Goal: Information Seeking & Learning: Learn about a topic

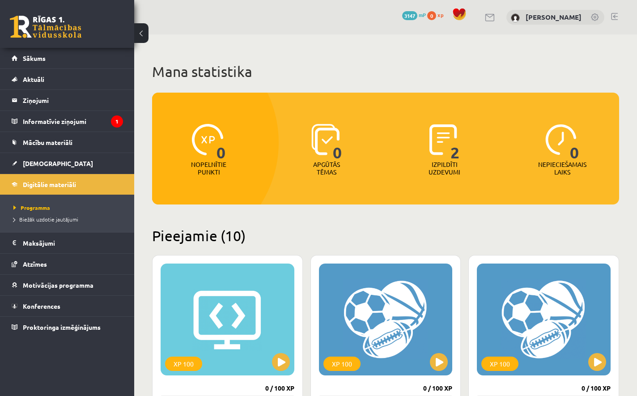
scroll to position [131, 0]
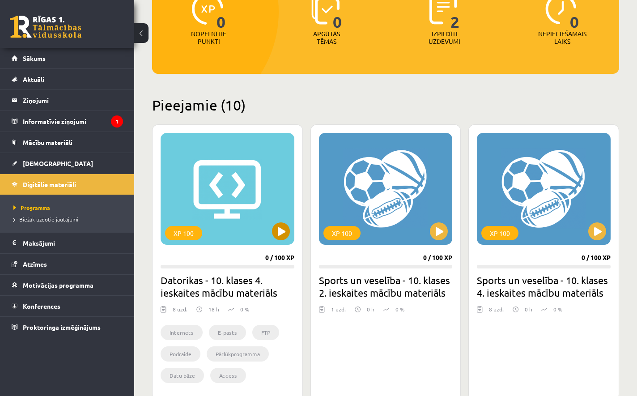
click at [283, 234] on button at bounding box center [281, 231] width 18 height 18
click at [287, 223] on div "XP 100" at bounding box center [228, 189] width 134 height 112
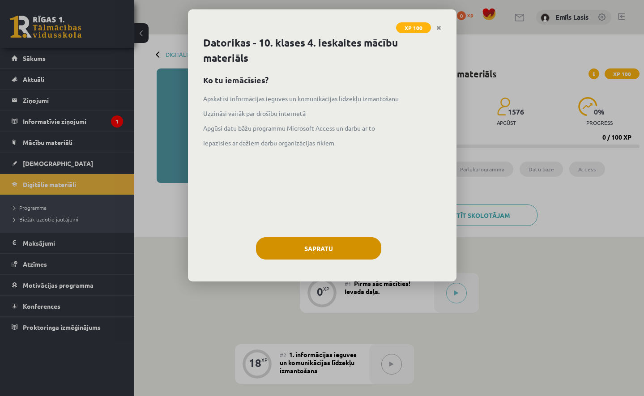
click at [281, 243] on button "Sapratu" at bounding box center [318, 248] width 125 height 22
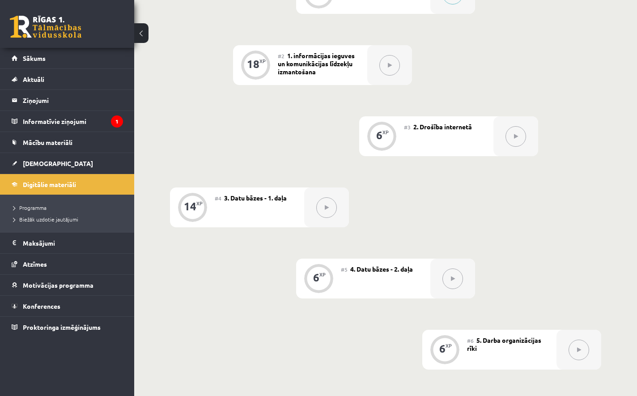
scroll to position [571, 0]
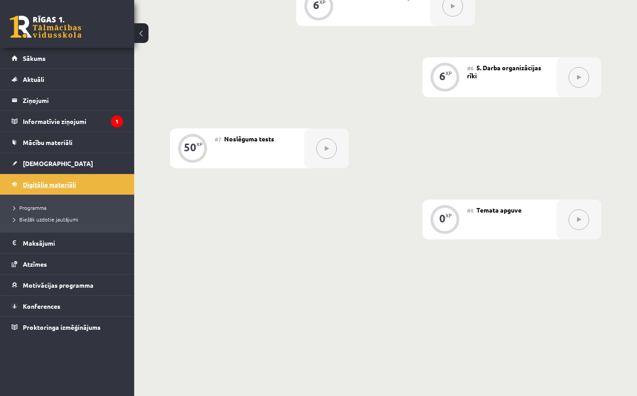
click at [51, 184] on link "Digitālie materiāli" at bounding box center [67, 184] width 111 height 21
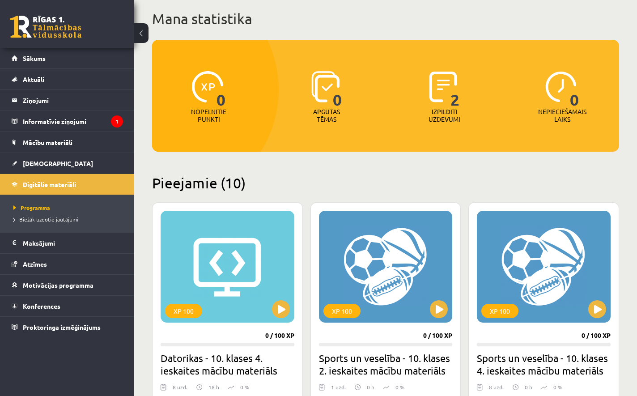
scroll to position [217, 0]
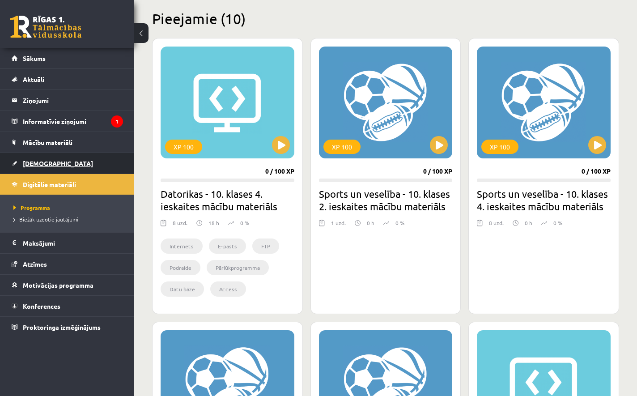
click at [76, 157] on link "[DEMOGRAPHIC_DATA]" at bounding box center [67, 163] width 111 height 21
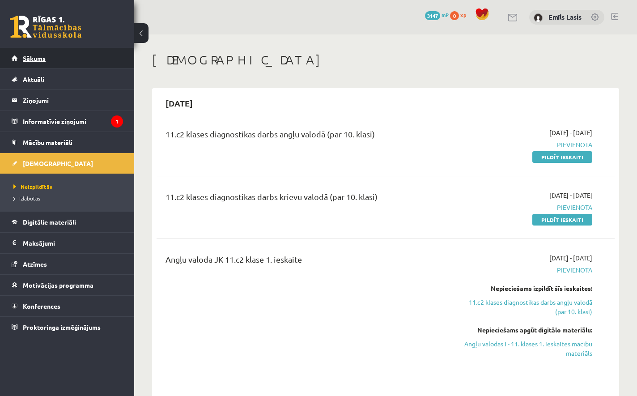
click at [74, 53] on link "Sākums" at bounding box center [67, 58] width 111 height 21
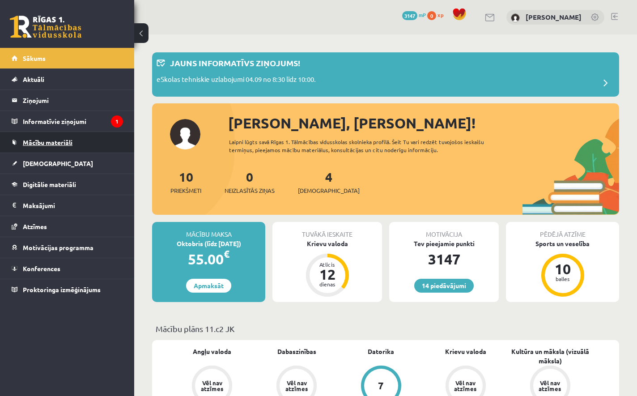
click at [62, 137] on link "Mācību materiāli" at bounding box center [67, 142] width 111 height 21
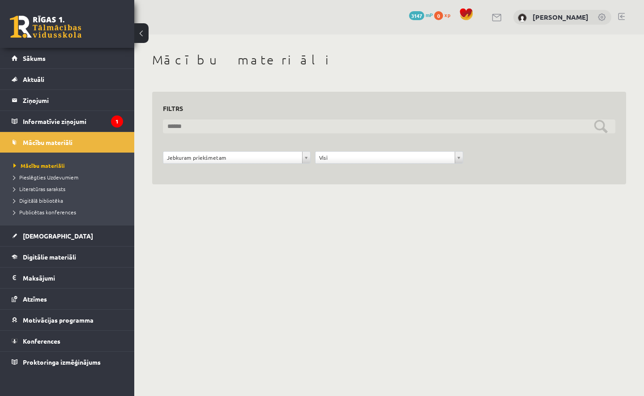
click at [180, 127] on input "text" at bounding box center [389, 126] width 452 height 14
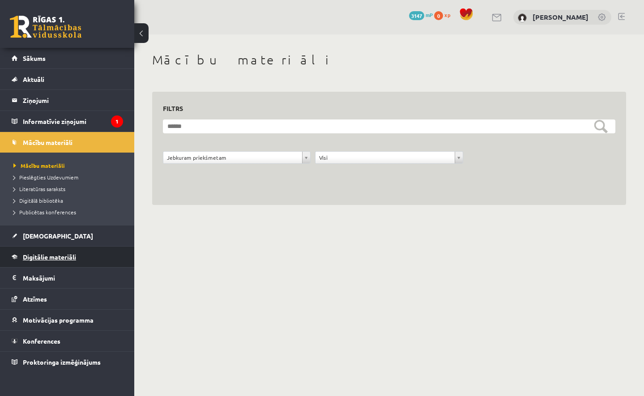
click at [55, 248] on link "Digitālie materiāli" at bounding box center [67, 257] width 111 height 21
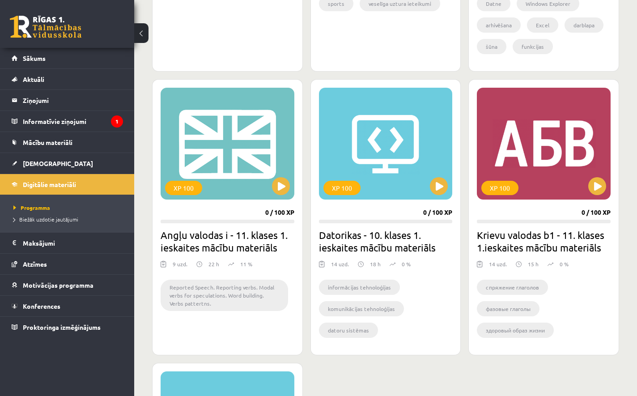
scroll to position [809, 0]
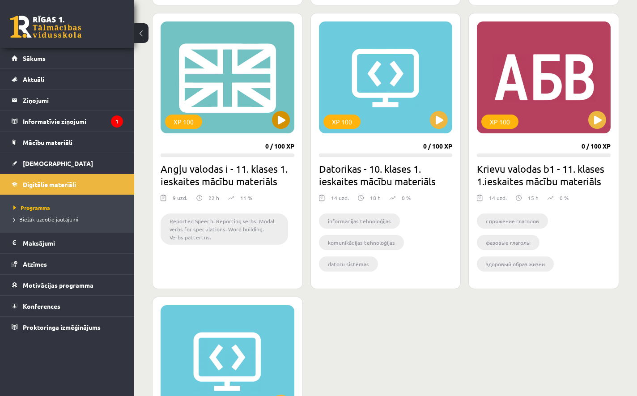
click at [283, 123] on button at bounding box center [281, 120] width 18 height 18
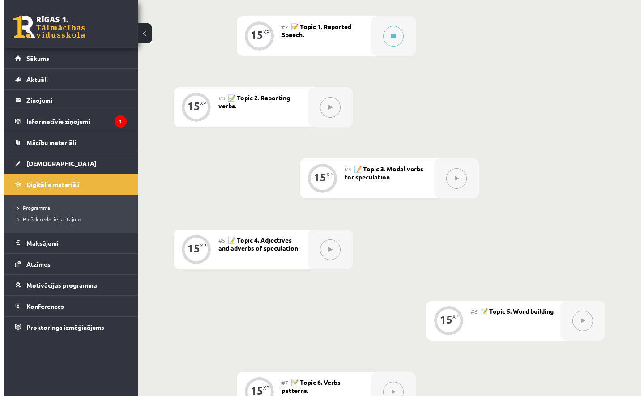
scroll to position [138, 0]
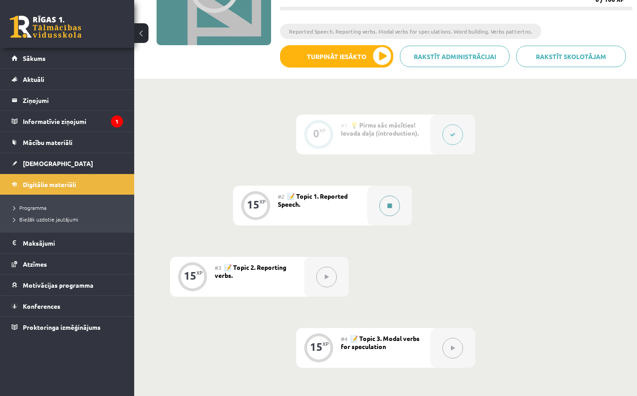
click at [375, 203] on div at bounding box center [389, 206] width 45 height 40
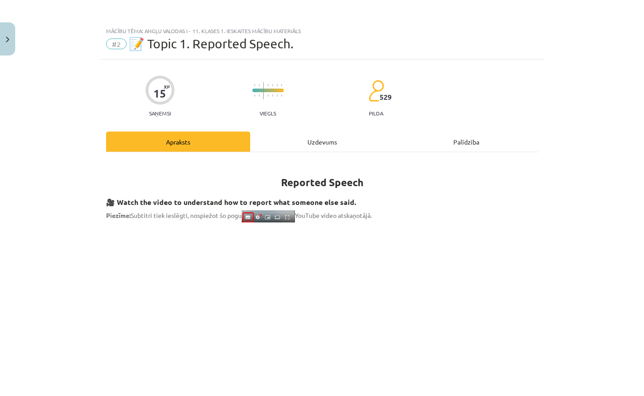
click at [309, 144] on div "Uzdevums" at bounding box center [322, 142] width 144 height 20
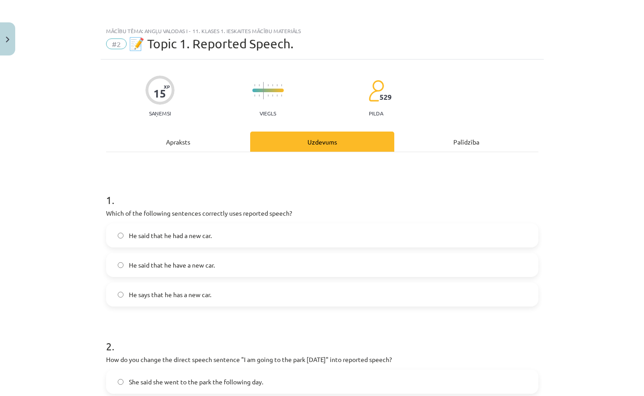
scroll to position [22, 0]
